Goal: Transaction & Acquisition: Purchase product/service

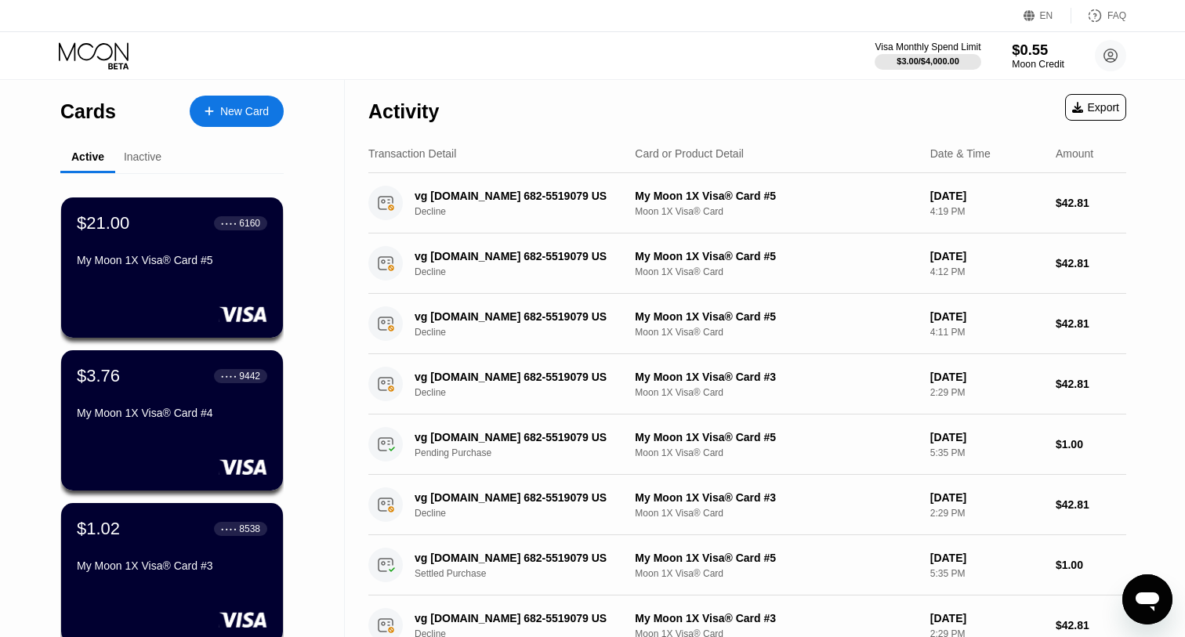
click at [1031, 56] on div "$0.55" at bounding box center [1038, 50] width 53 height 16
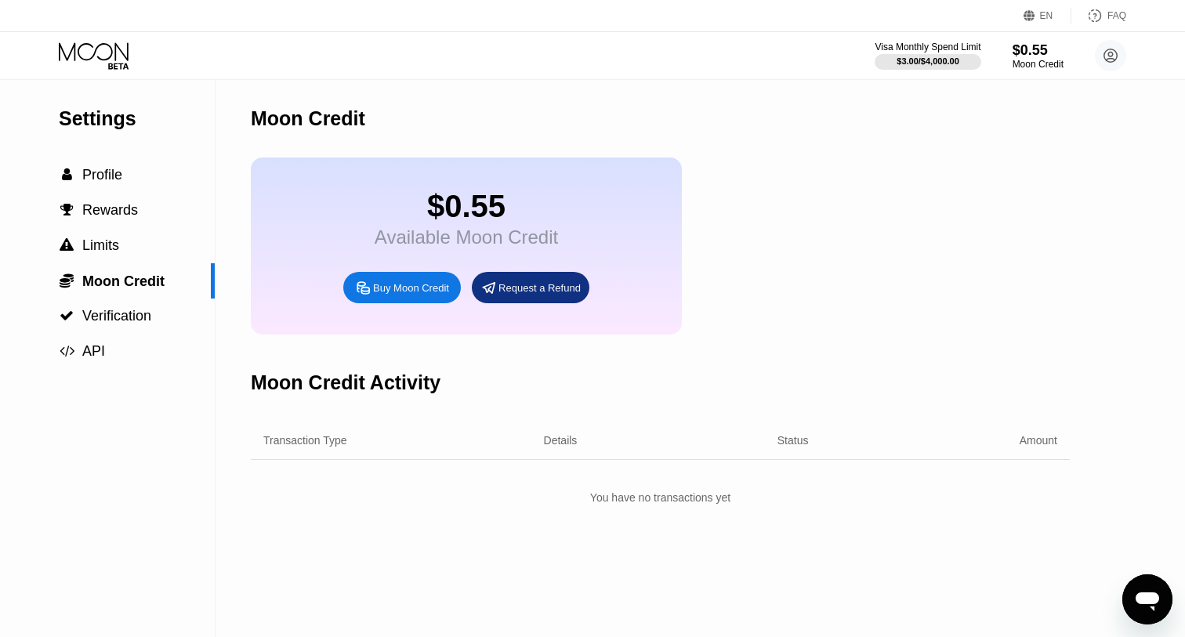
click at [394, 295] on div "Buy Moon Credit" at bounding box center [411, 287] width 76 height 13
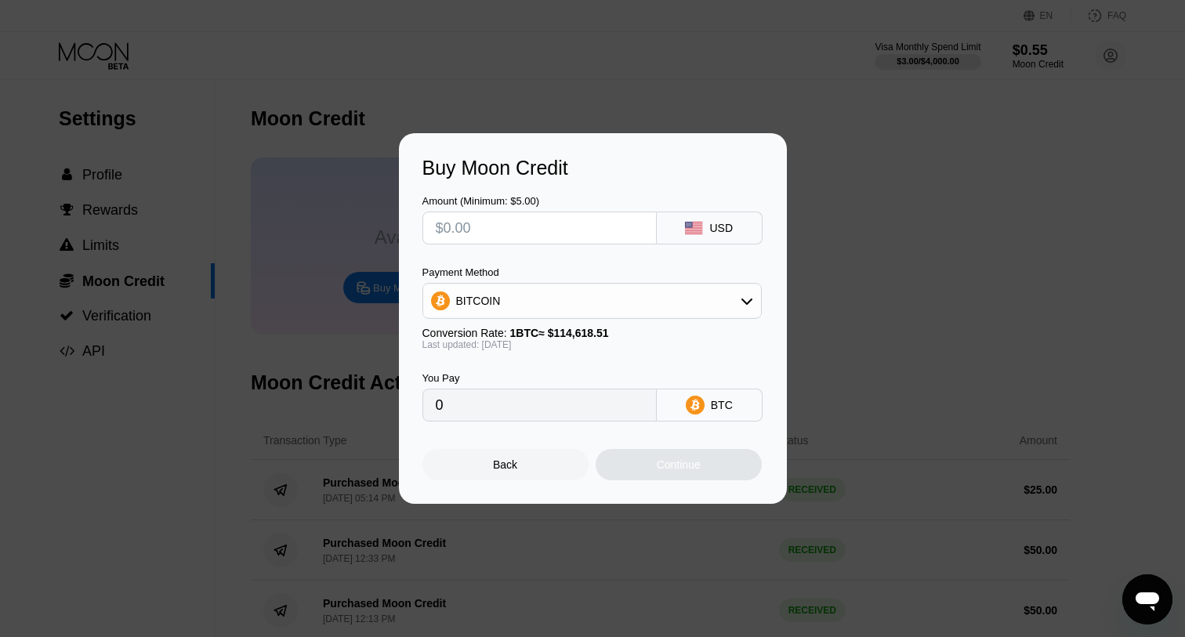
click at [520, 308] on div "BITCOIN" at bounding box center [592, 300] width 338 height 31
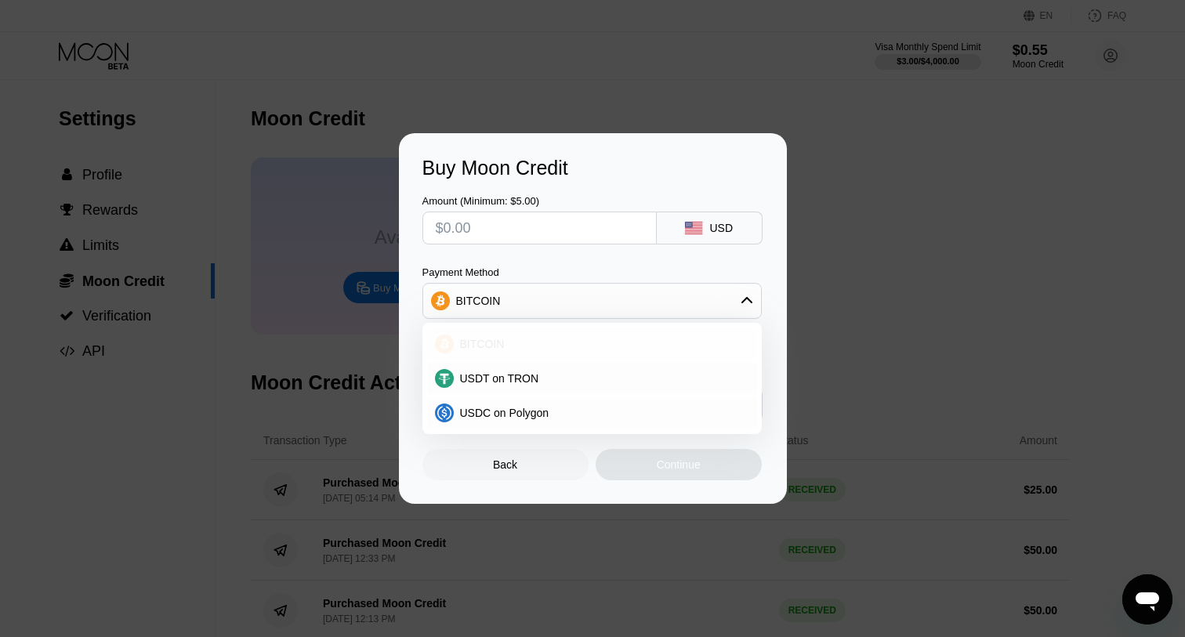
click at [468, 344] on span "BITCOIN" at bounding box center [482, 344] width 45 height 13
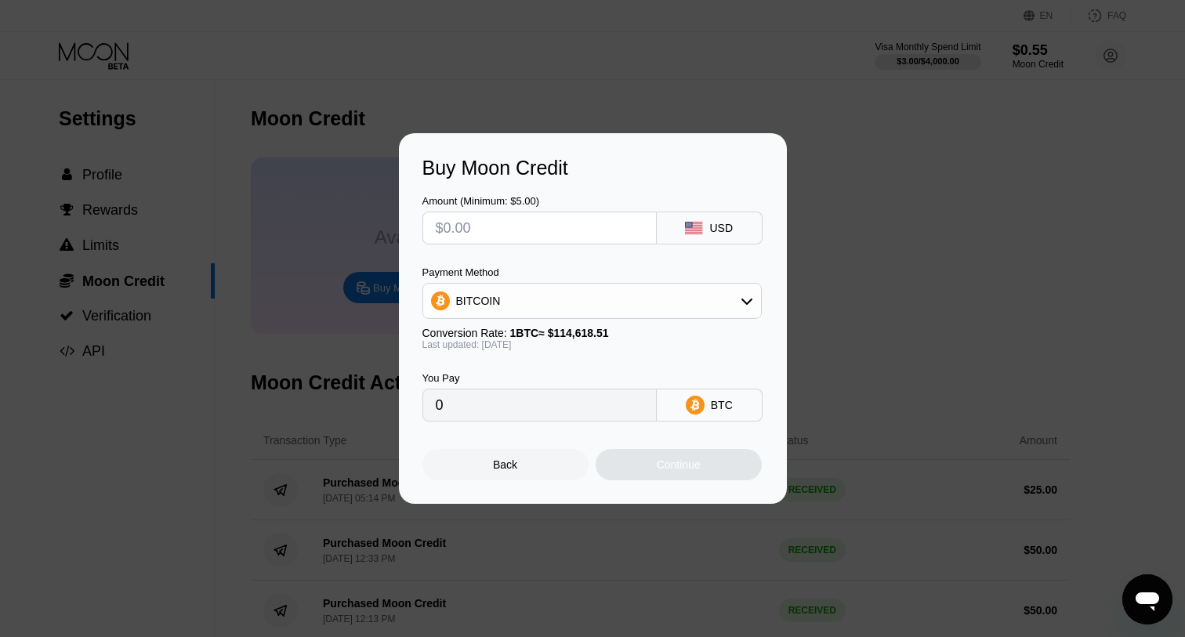
click at [747, 302] on icon at bounding box center [747, 301] width 13 height 13
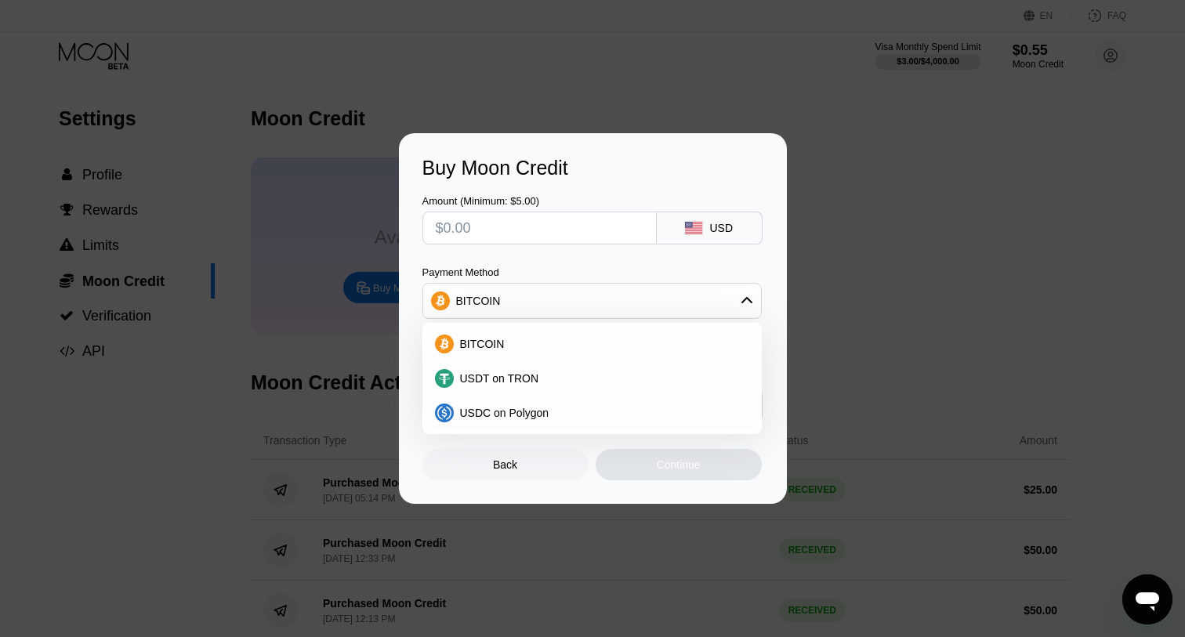
click at [504, 471] on div "Back" at bounding box center [505, 465] width 24 height 13
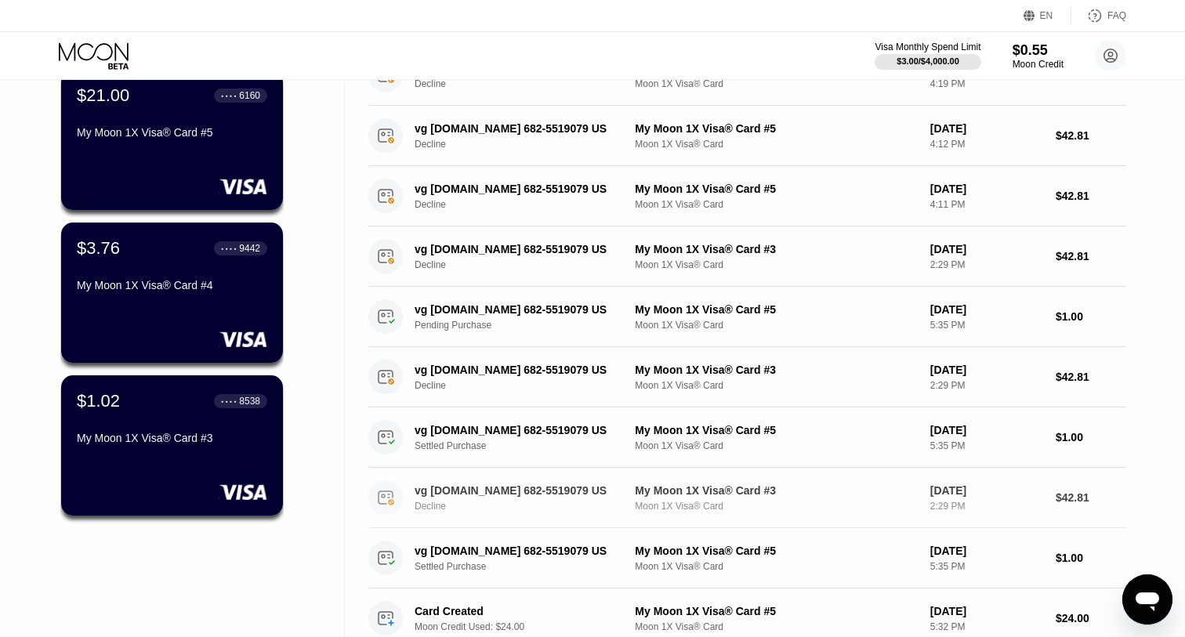
scroll to position [123, 0]
